Goal: Find specific page/section: Find specific page/section

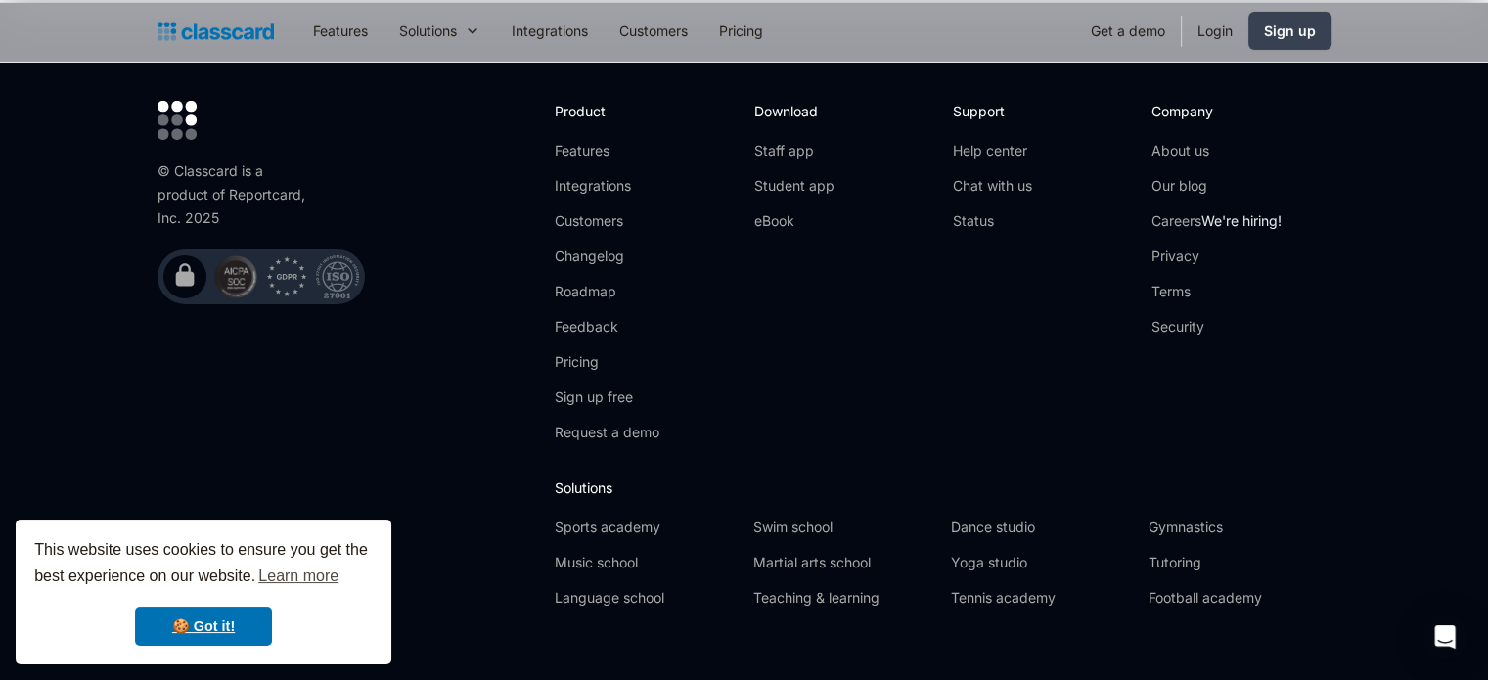
scroll to position [6520, 0]
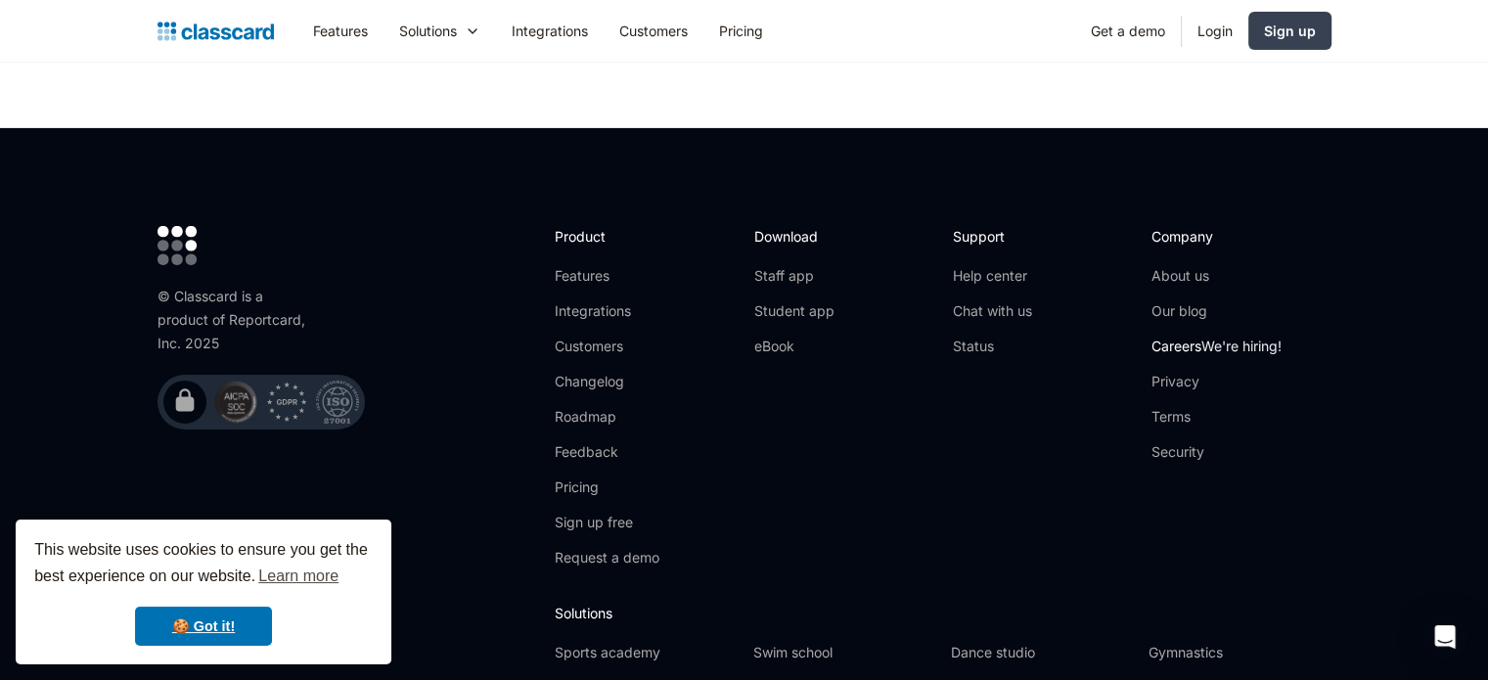
click at [1182, 337] on link "Careers We're hiring!" at bounding box center [1216, 347] width 130 height 20
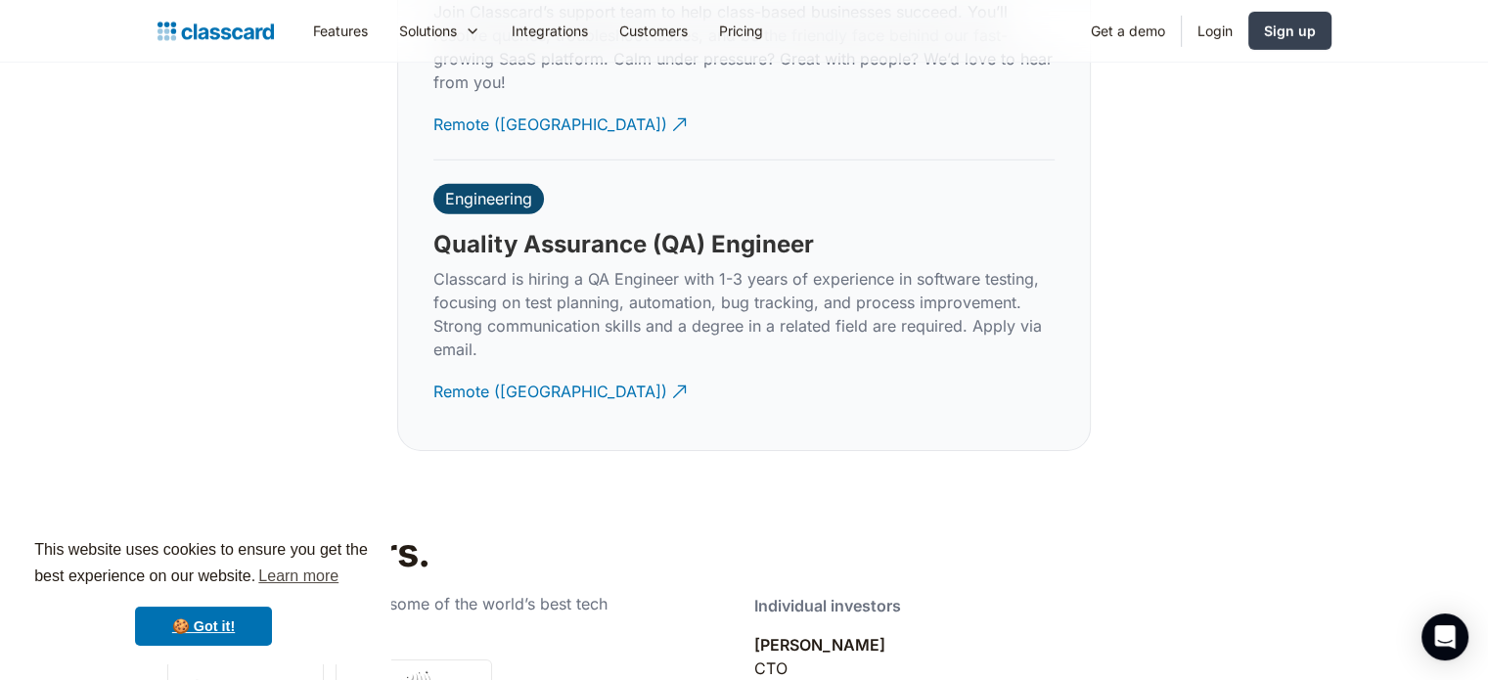
scroll to position [6060, 0]
click at [523, 374] on div "Remote ([GEOGRAPHIC_DATA])" at bounding box center [550, 385] width 234 height 38
